Goal: Find contact information: Find contact information

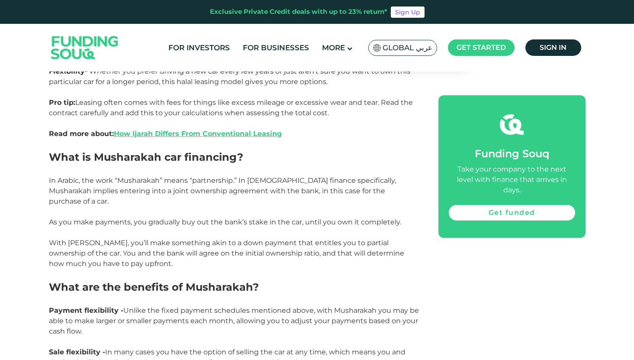
scroll to position [974, 0]
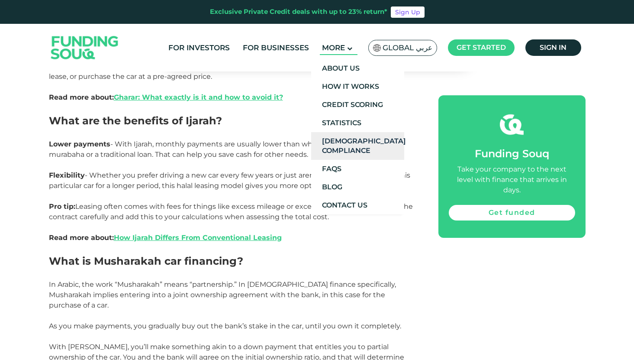
click at [355, 149] on link "[DEMOGRAPHIC_DATA] Compliance" at bounding box center [357, 146] width 93 height 28
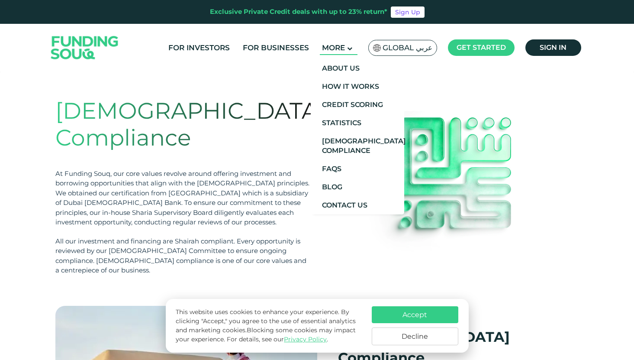
click at [336, 50] on span "More" at bounding box center [333, 47] width 23 height 9
click at [341, 66] on link "About Us" at bounding box center [357, 68] width 93 height 18
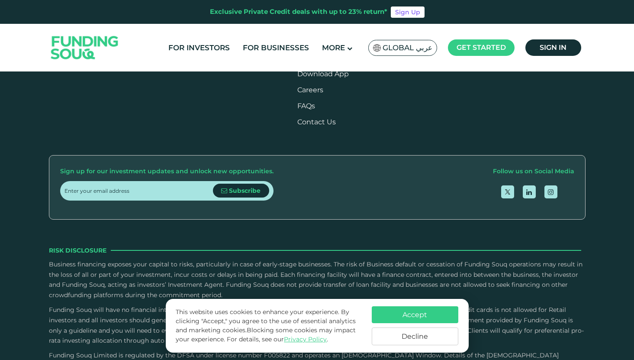
scroll to position [1310, 0]
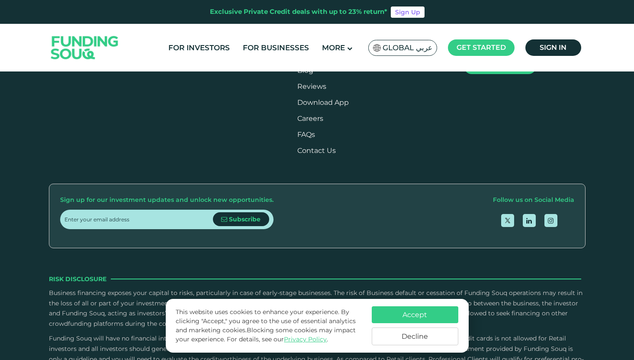
scroll to position [1268, 0]
click at [421, 318] on button "Accept" at bounding box center [415, 314] width 87 height 17
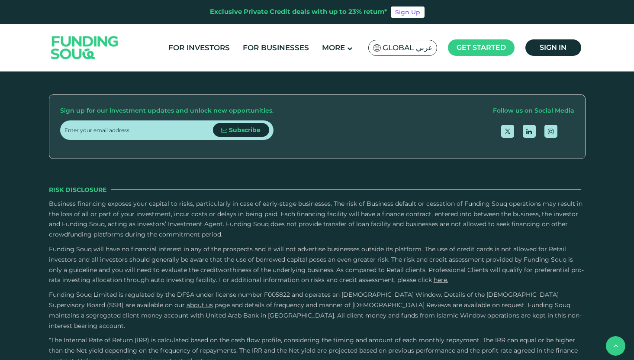
scroll to position [1362, 0]
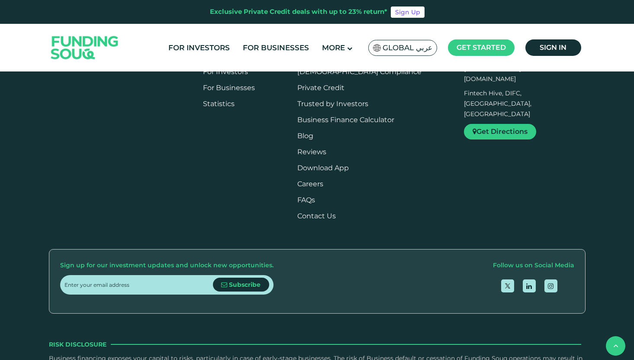
scroll to position [1208, 0]
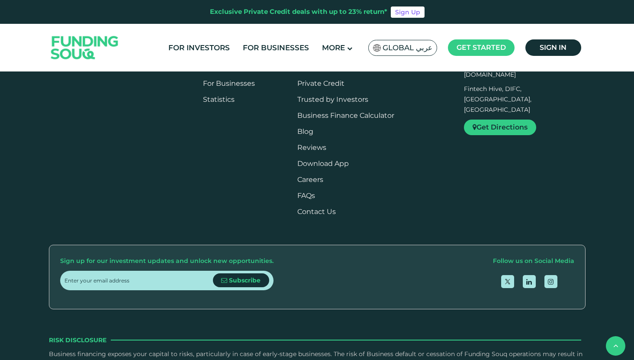
click at [490, 53] on span "[PHONE_NUMBER]" at bounding box center [493, 49] width 58 height 8
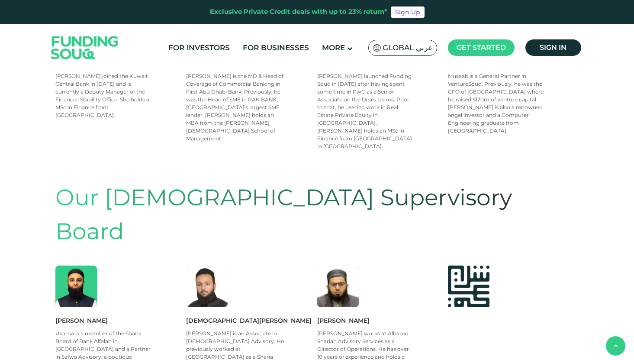
scroll to position [443, 0]
